Goal: Task Accomplishment & Management: Use online tool/utility

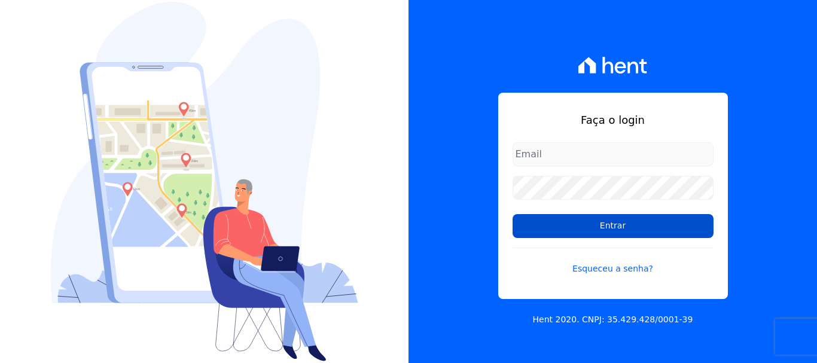
type input "erica@petraeng.com.br"
click at [604, 222] on input "Entrar" at bounding box center [613, 226] width 201 height 24
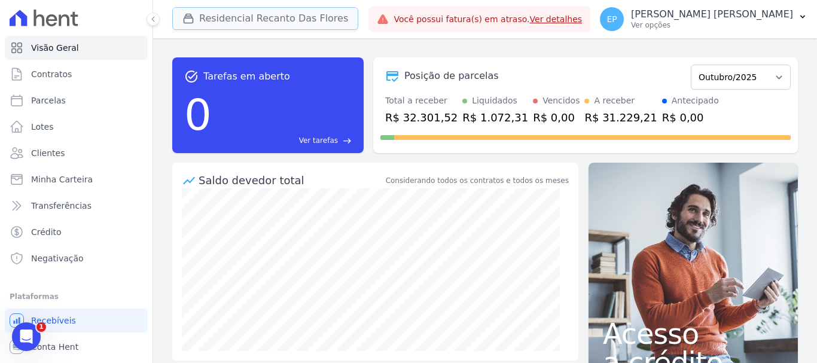
click at [189, 16] on icon "button" at bounding box center [188, 19] width 12 height 12
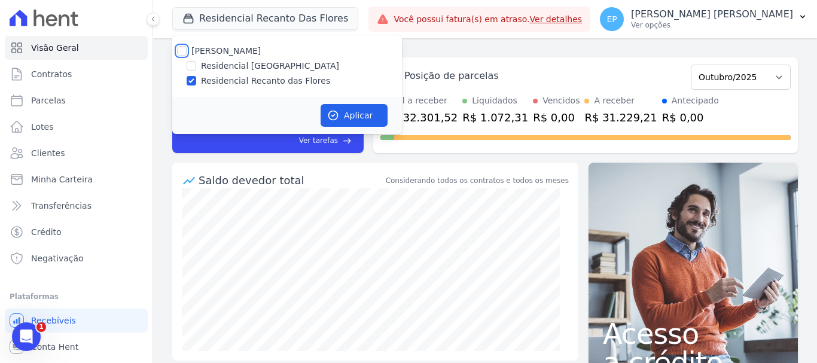
click at [182, 52] on input "[PERSON_NAME]" at bounding box center [182, 51] width 10 height 10
checkbox input "true"
click at [356, 111] on button "Aplicar" at bounding box center [354, 115] width 67 height 23
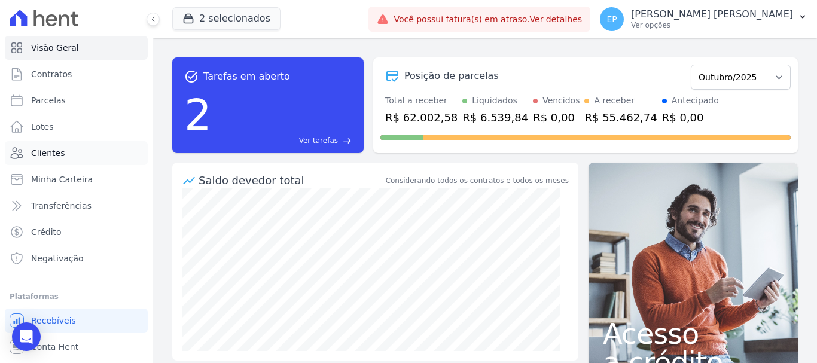
click at [53, 151] on span "Clientes" at bounding box center [47, 153] width 33 height 12
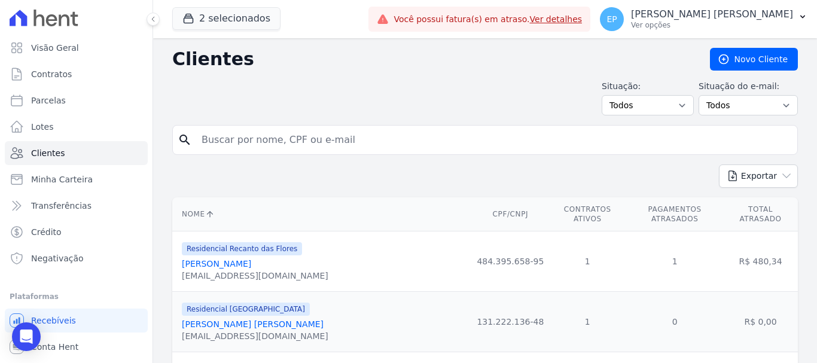
click at [200, 140] on input "search" at bounding box center [493, 140] width 598 height 24
type input "caio b"
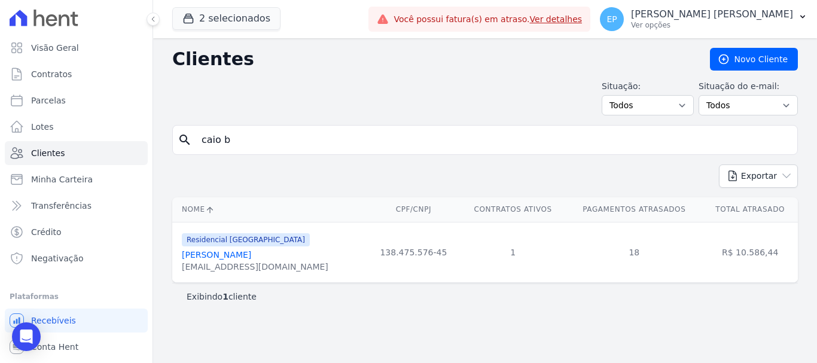
click at [251, 257] on link "[PERSON_NAME]" at bounding box center [216, 255] width 69 height 10
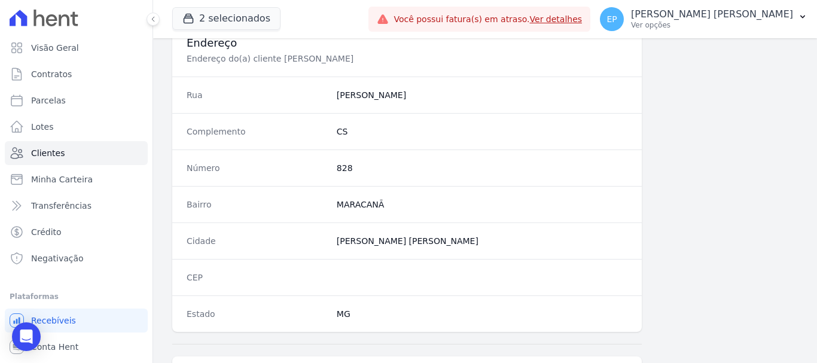
scroll to position [756, 0]
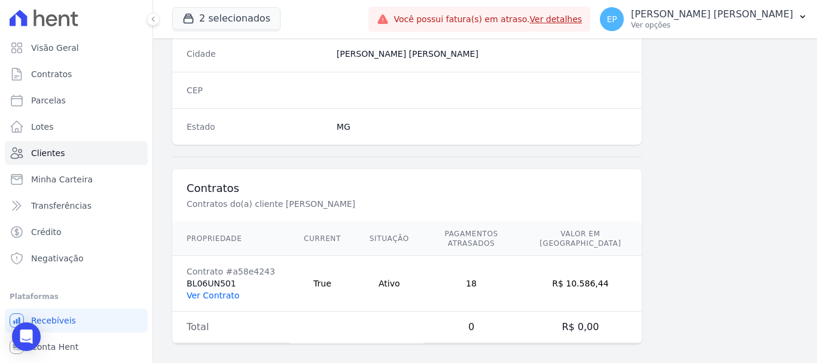
click at [224, 291] on link "Ver Contrato" at bounding box center [213, 296] width 53 height 10
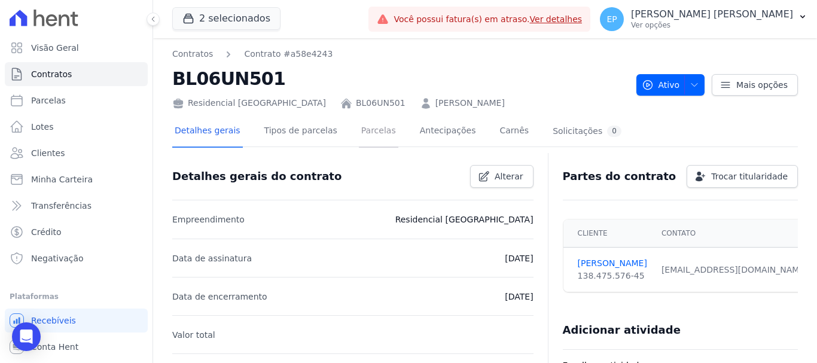
click at [359, 132] on link "Parcelas" at bounding box center [378, 132] width 39 height 32
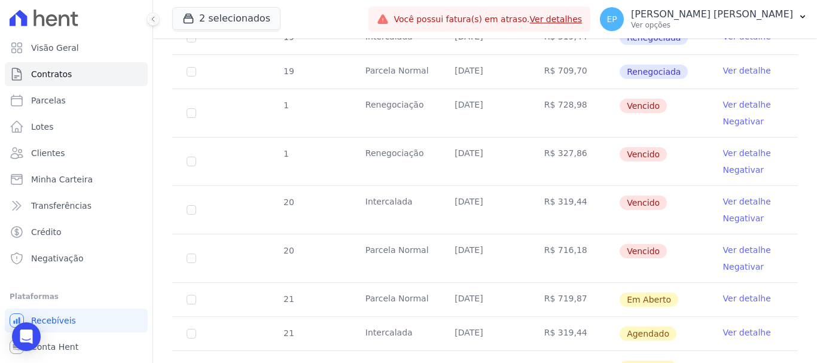
scroll to position [957, 0]
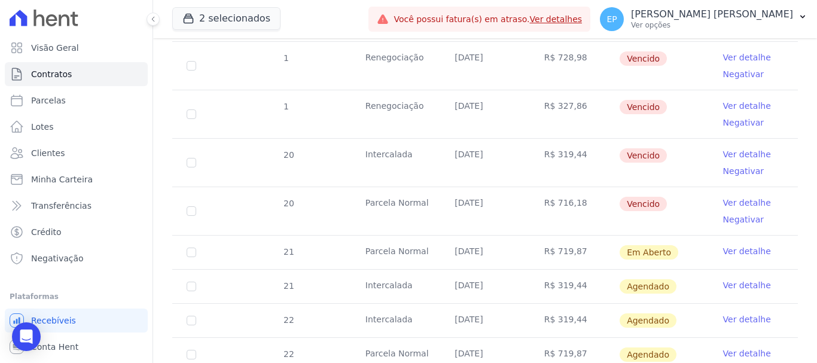
click at [742, 148] on link "Ver detalhe" at bounding box center [747, 154] width 48 height 12
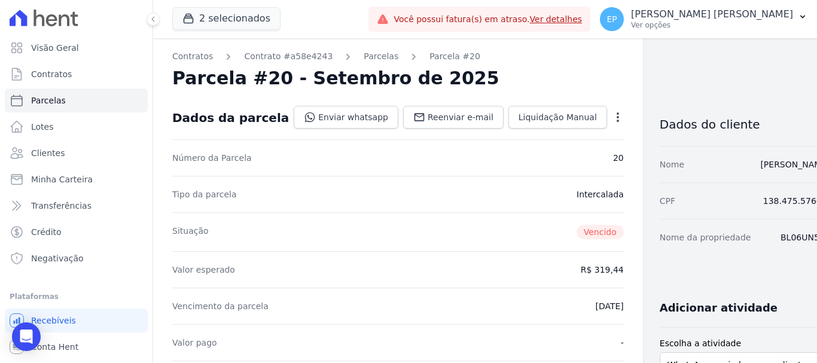
click at [612, 118] on icon "button" at bounding box center [618, 117] width 12 height 12
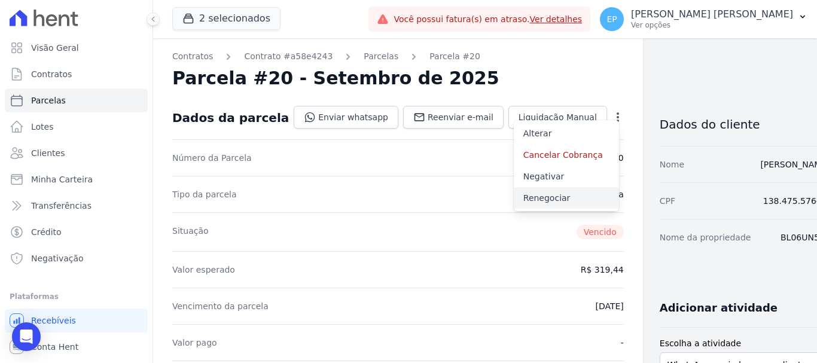
click at [514, 198] on link "Renegociar" at bounding box center [566, 198] width 105 height 22
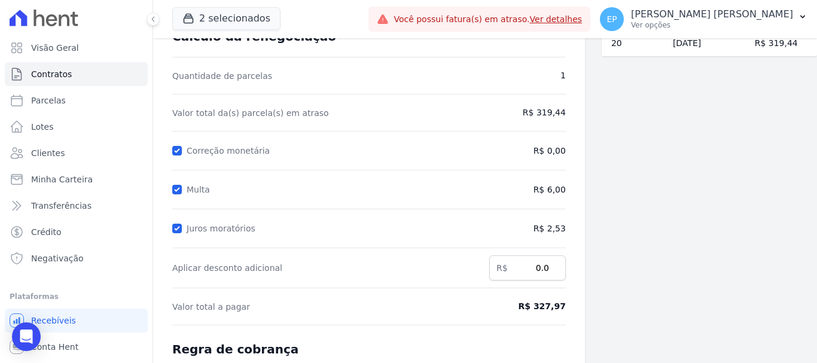
scroll to position [236, 0]
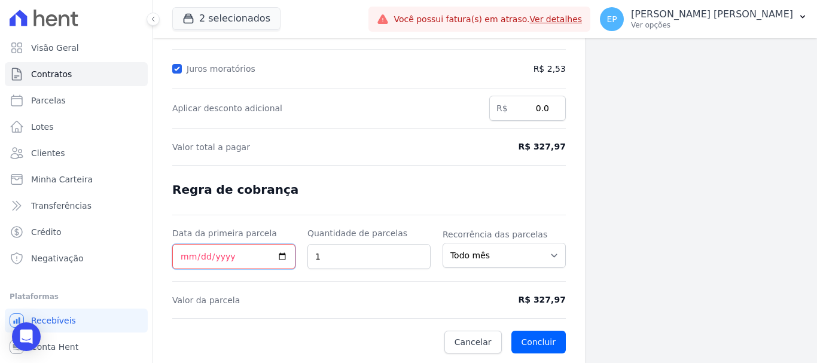
click at [182, 260] on input "Data da primeira parcela" at bounding box center [233, 256] width 123 height 25
type input "[DATE]"
click at [527, 339] on button "Concluir" at bounding box center [538, 342] width 54 height 23
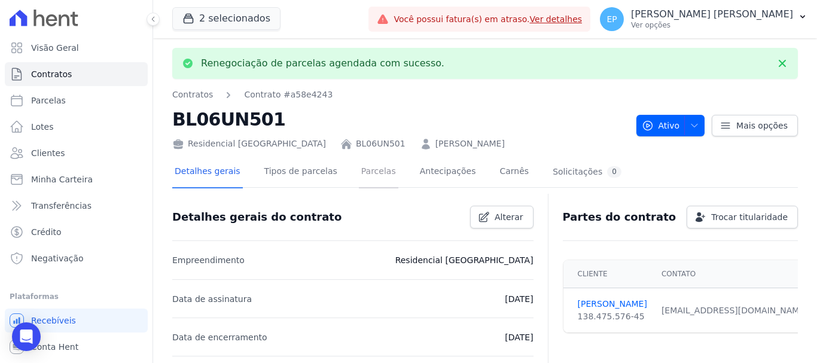
click at [359, 176] on link "Parcelas" at bounding box center [378, 173] width 39 height 32
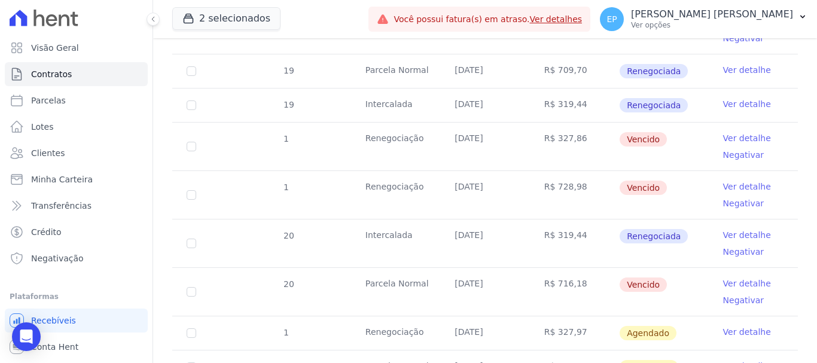
scroll to position [897, 0]
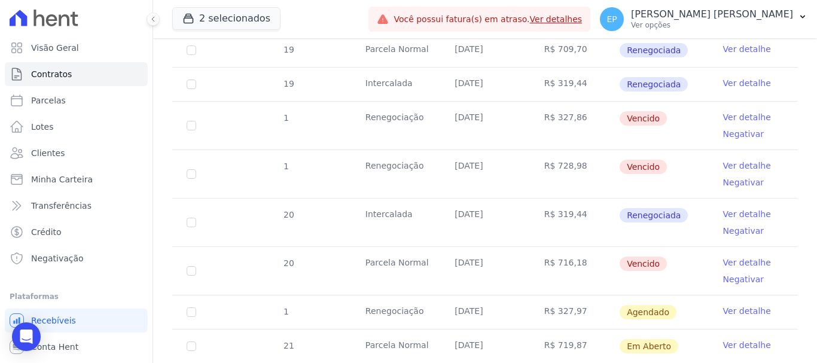
click at [723, 257] on link "Ver detalhe" at bounding box center [747, 263] width 48 height 12
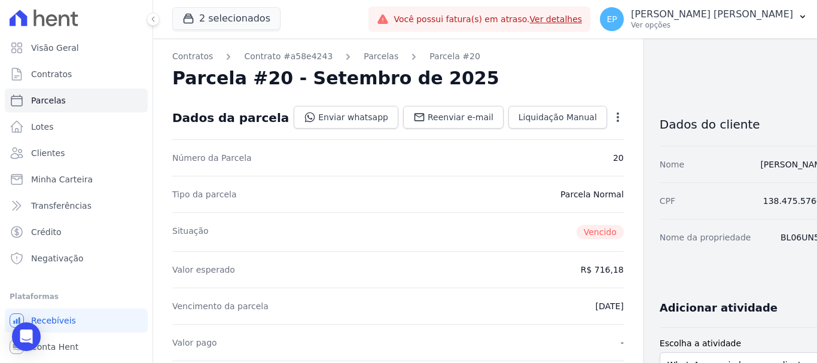
click at [617, 121] on icon "button" at bounding box center [618, 117] width 2 height 10
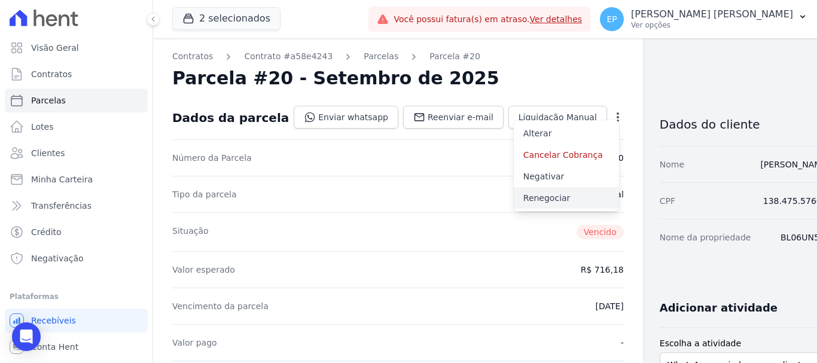
click at [514, 194] on link "Renegociar" at bounding box center [566, 198] width 105 height 22
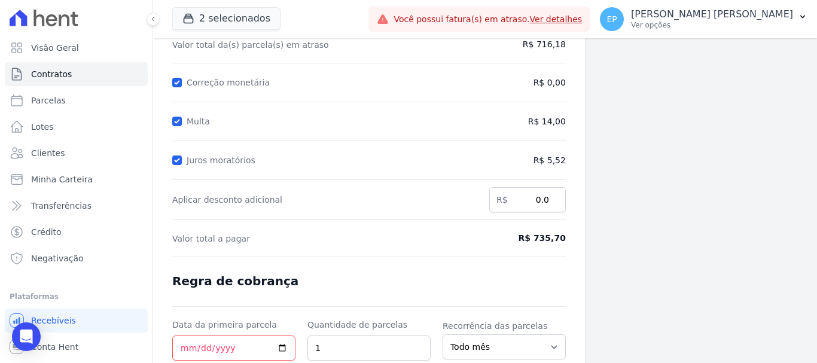
scroll to position [236, 0]
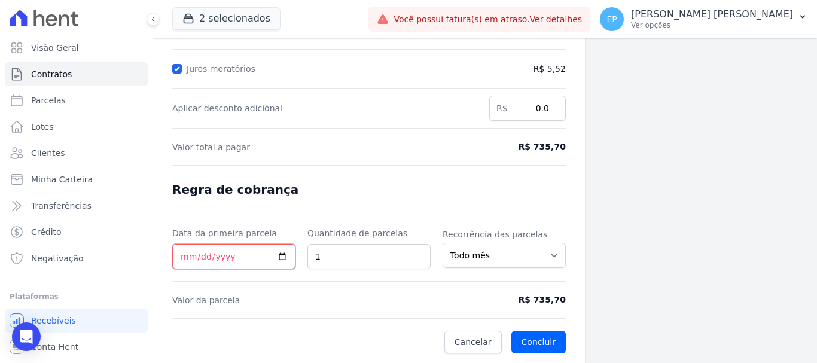
drag, startPoint x: 182, startPoint y: 258, endPoint x: 182, endPoint y: 252, distance: 6.6
click at [182, 254] on input "Data da primeira parcela" at bounding box center [233, 256] width 123 height 25
type input "[DATE]"
click at [526, 339] on button "Concluir" at bounding box center [538, 342] width 54 height 23
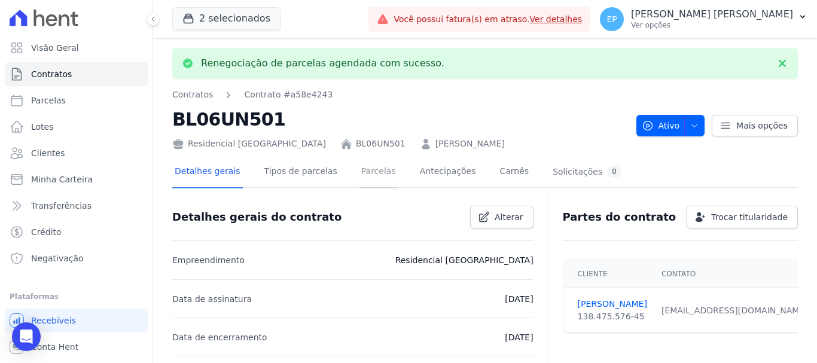
click at [359, 168] on link "Parcelas" at bounding box center [378, 173] width 39 height 32
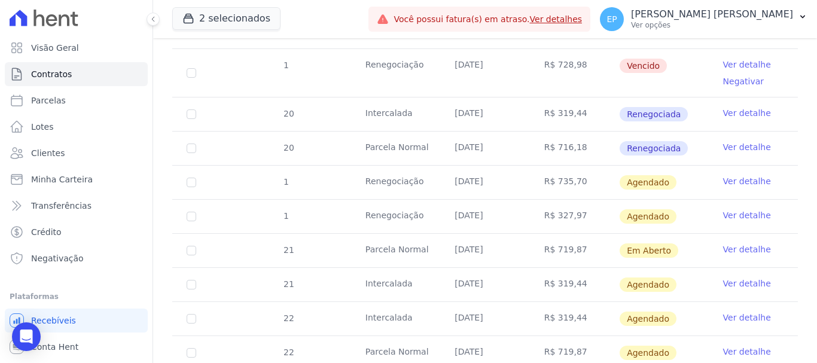
scroll to position [1017, 0]
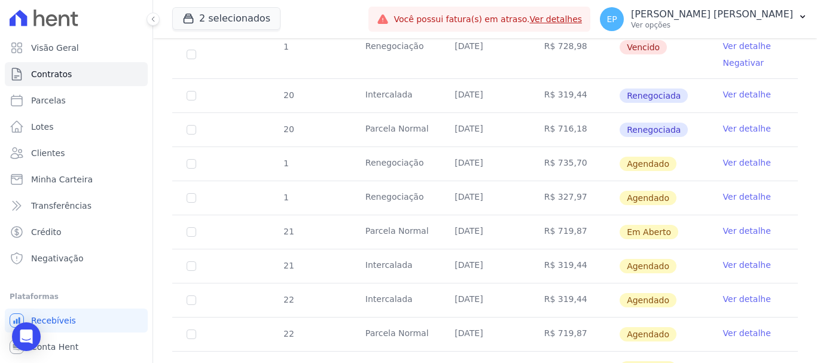
click at [733, 157] on link "Ver detalhe" at bounding box center [747, 163] width 48 height 12
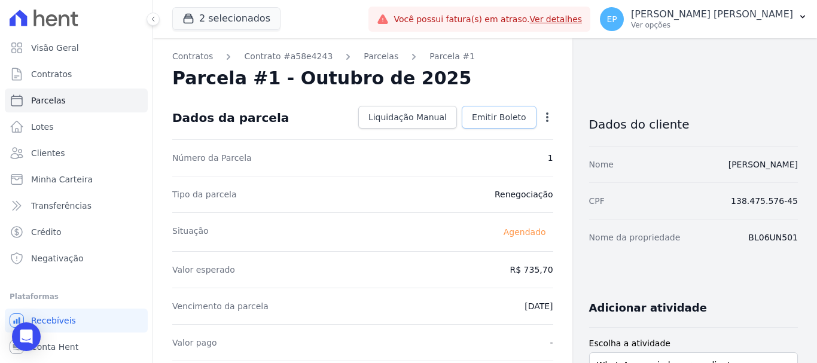
click at [496, 121] on span "Emitir Boleto" at bounding box center [499, 117] width 54 height 12
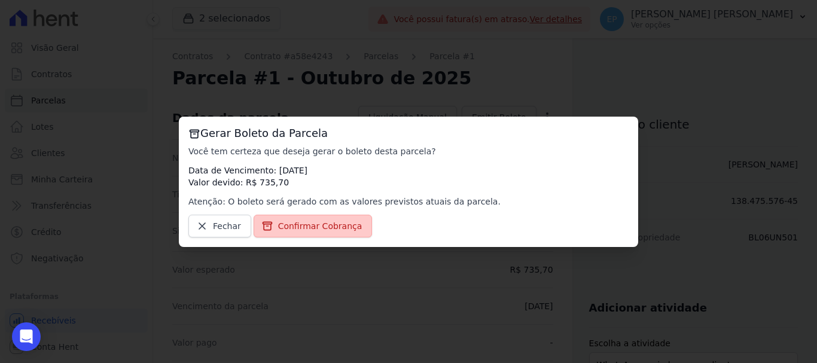
click at [298, 227] on span "Confirmar Cobrança" at bounding box center [320, 226] width 84 height 12
click at [301, 224] on span "Confirmar Cobrança" at bounding box center [320, 226] width 84 height 12
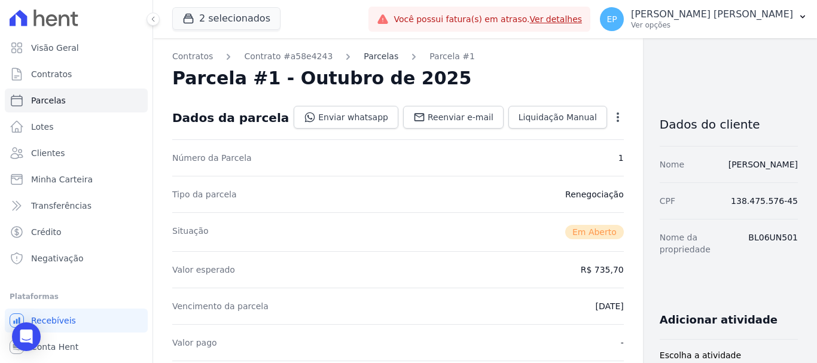
click at [364, 57] on link "Parcelas" at bounding box center [381, 56] width 35 height 13
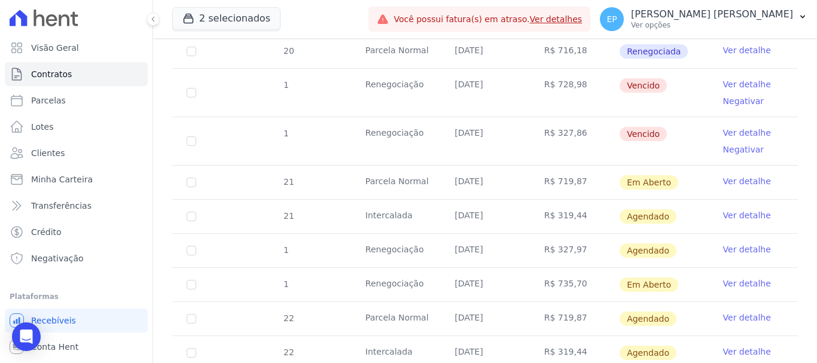
scroll to position [1017, 0]
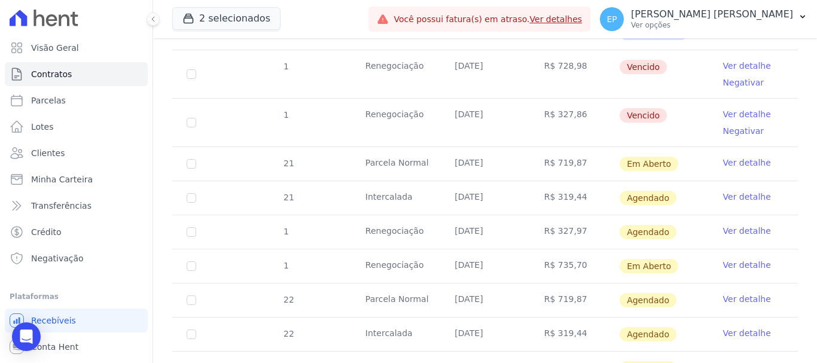
click at [724, 225] on link "Ver detalhe" at bounding box center [747, 231] width 48 height 12
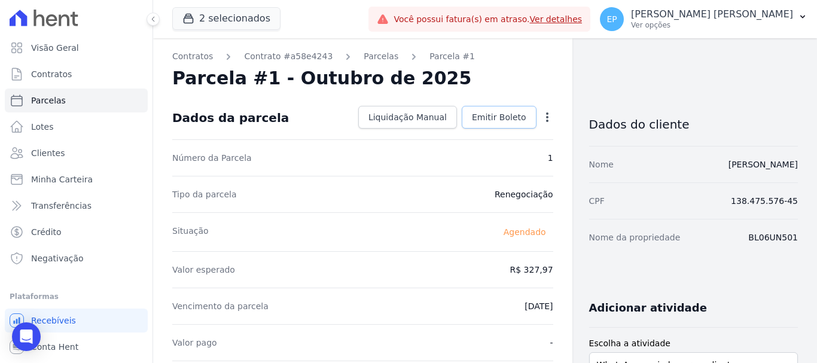
click at [499, 115] on span "Emitir Boleto" at bounding box center [499, 117] width 54 height 12
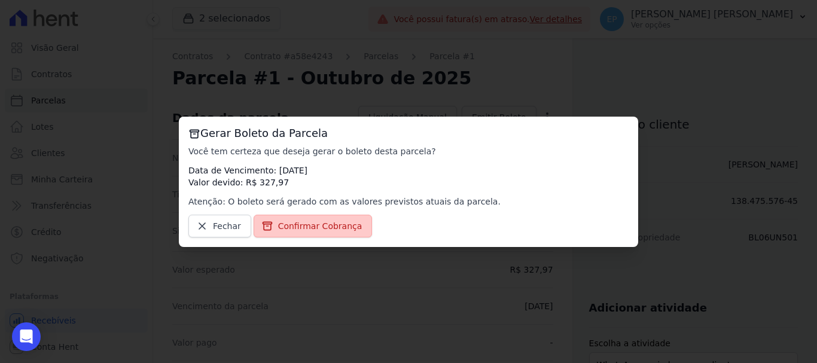
click at [329, 225] on span "Confirmar Cobrança" at bounding box center [320, 226] width 84 height 12
click at [284, 227] on span "Confirmar Cobrança" at bounding box center [320, 226] width 84 height 12
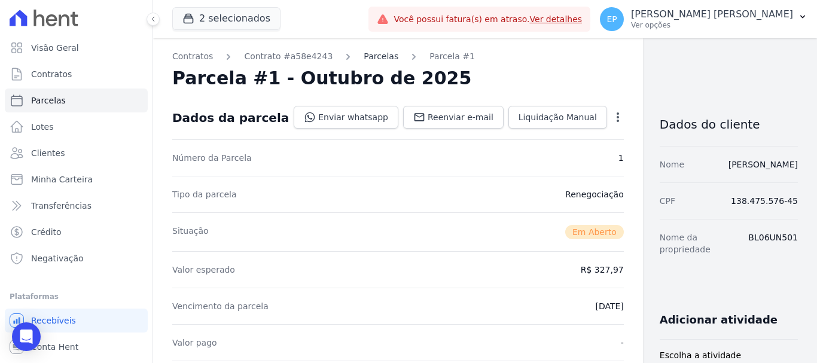
click at [364, 58] on link "Parcelas" at bounding box center [381, 56] width 35 height 13
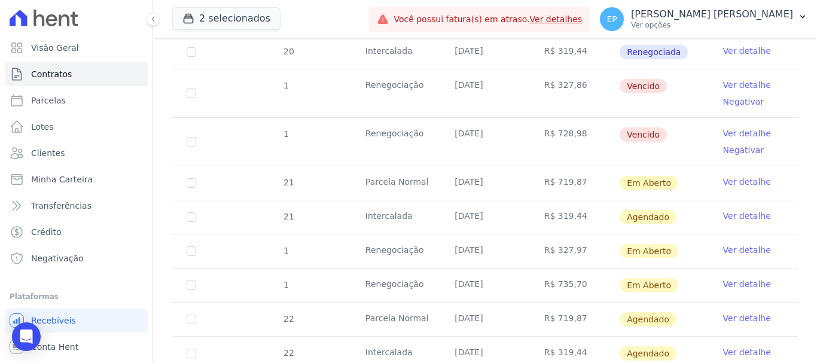
scroll to position [1017, 0]
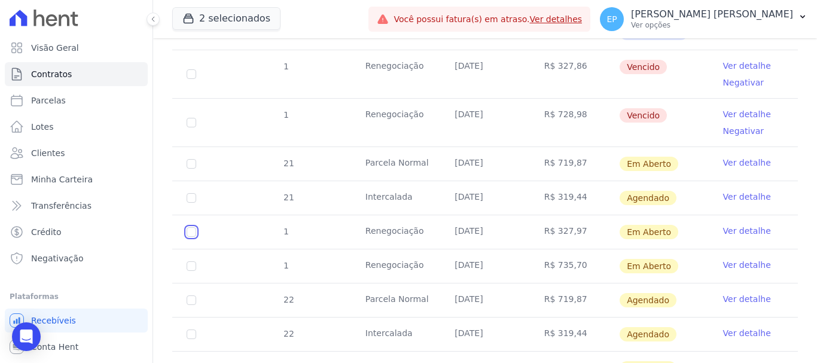
click at [191, 227] on input "checkbox" at bounding box center [192, 232] width 10 height 10
checkbox input "true"
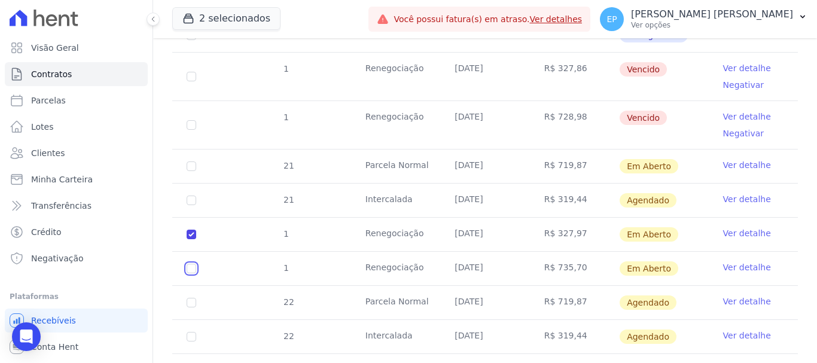
click at [193, 264] on input "checkbox" at bounding box center [192, 269] width 10 height 10
checkbox input "true"
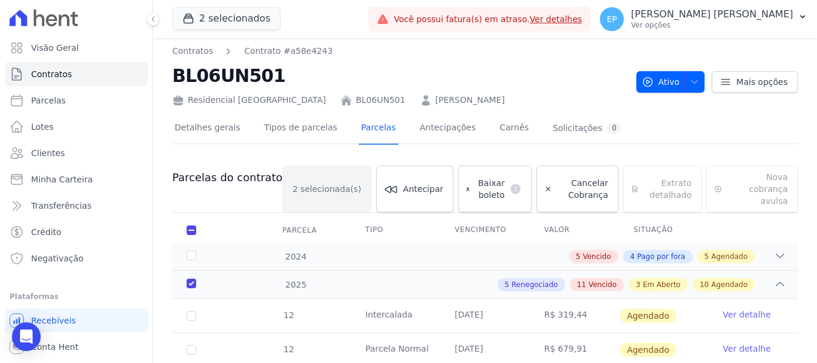
scroll to position [0, 0]
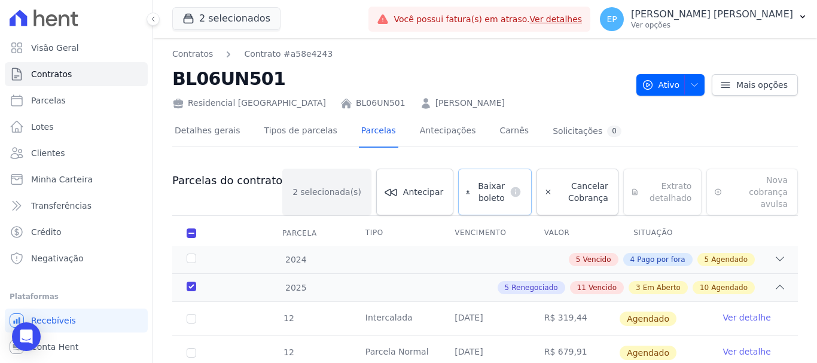
click at [475, 190] on span "Baixar boleto" at bounding box center [490, 192] width 30 height 24
click at [758, 25] on p "Ver opções" at bounding box center [712, 25] width 162 height 10
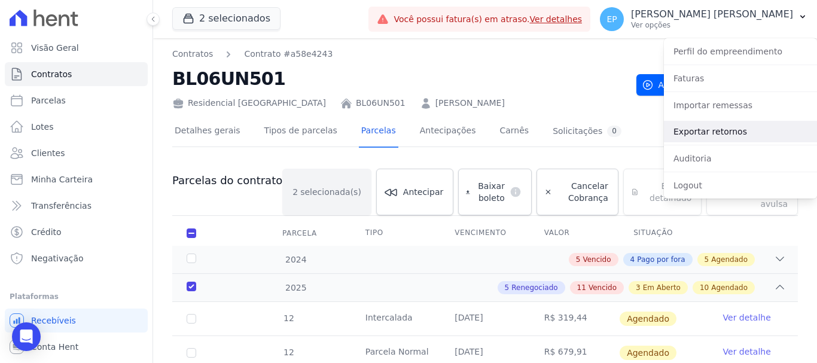
click at [689, 131] on link "Exportar retornos" at bounding box center [740, 132] width 153 height 22
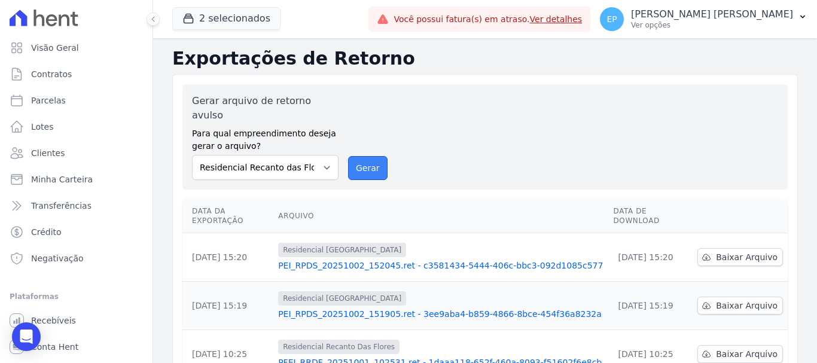
click at [373, 159] on button "Gerar" at bounding box center [367, 168] width 39 height 24
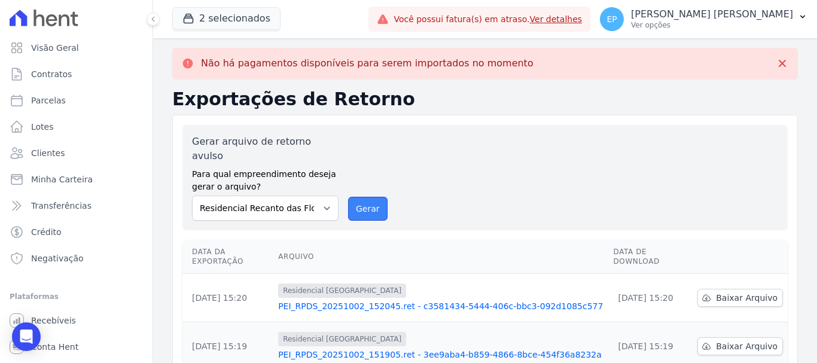
click at [356, 197] on button "Gerar" at bounding box center [367, 209] width 39 height 24
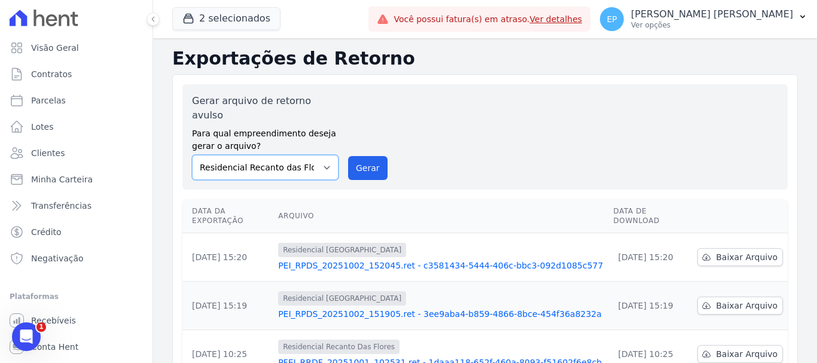
click at [321, 155] on select "Residencial Piazza Di Siena Residencial Recanto das Flores" at bounding box center [265, 167] width 147 height 25
select select "676d65bc-c0c9-47de-aba1-80f9b00b3362"
click at [192, 155] on select "Residencial Piazza Di Siena Residencial Recanto das Flores" at bounding box center [265, 167] width 147 height 25
click at [370, 156] on button "Gerar" at bounding box center [367, 168] width 39 height 24
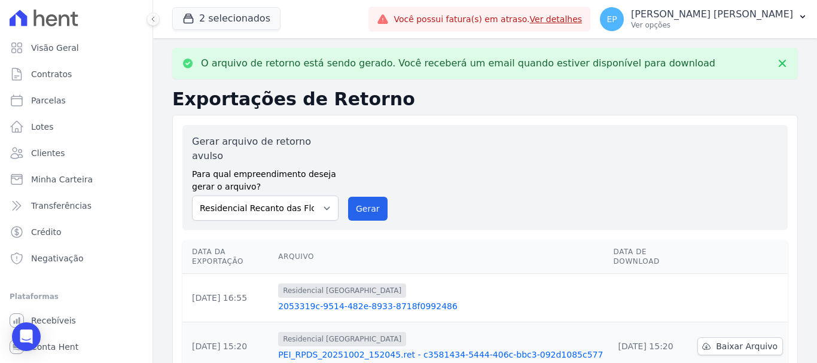
scroll to position [60, 0]
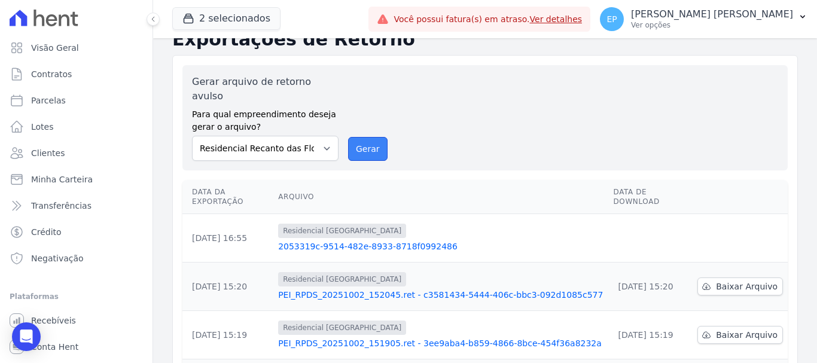
click at [361, 139] on button "Gerar" at bounding box center [367, 149] width 39 height 24
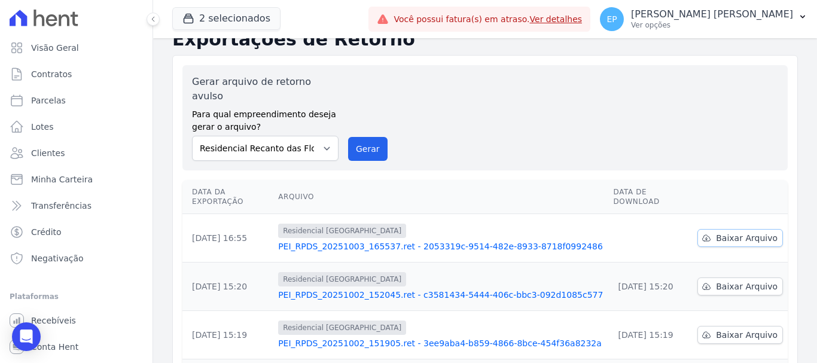
click at [734, 232] on span "Baixar Arquivo" at bounding box center [747, 238] width 62 height 12
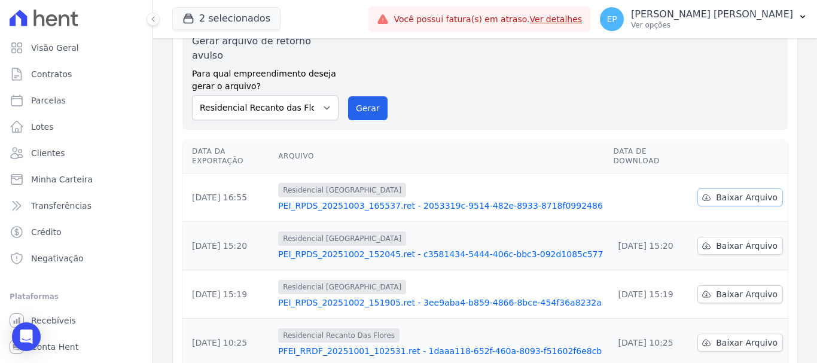
scroll to position [19, 0]
